Goal: Communication & Community: Participate in discussion

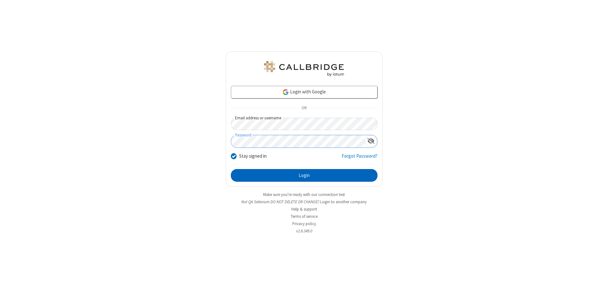
click at [304, 175] on button "Login" at bounding box center [304, 175] width 147 height 13
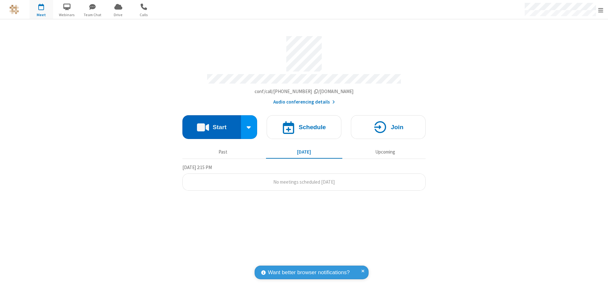
click at [212, 124] on button "Start" at bounding box center [211, 127] width 59 height 24
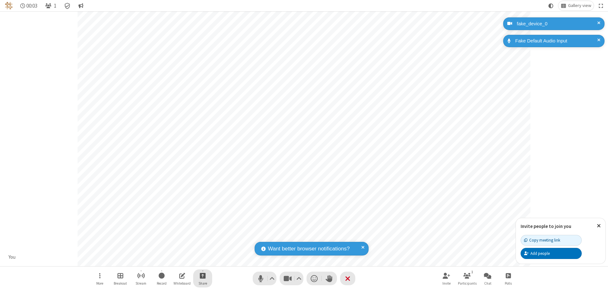
click at [203, 276] on span "Start sharing" at bounding box center [203, 276] width 6 height 8
click at [177, 260] on span "Share my screen" at bounding box center [177, 260] width 7 height 5
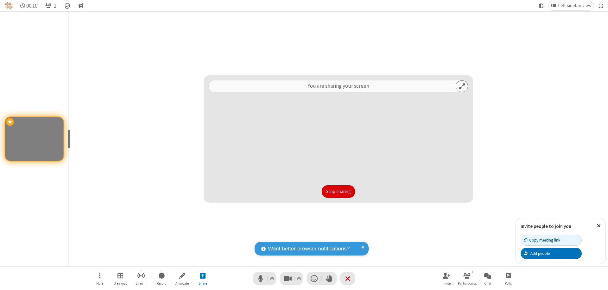
click at [338, 192] on button "Stop sharing" at bounding box center [338, 191] width 33 height 13
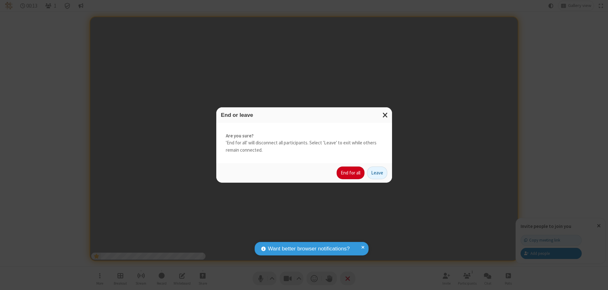
click at [351, 173] on button "End for all" at bounding box center [351, 173] width 28 height 13
